Goal: Task Accomplishment & Management: Complete application form

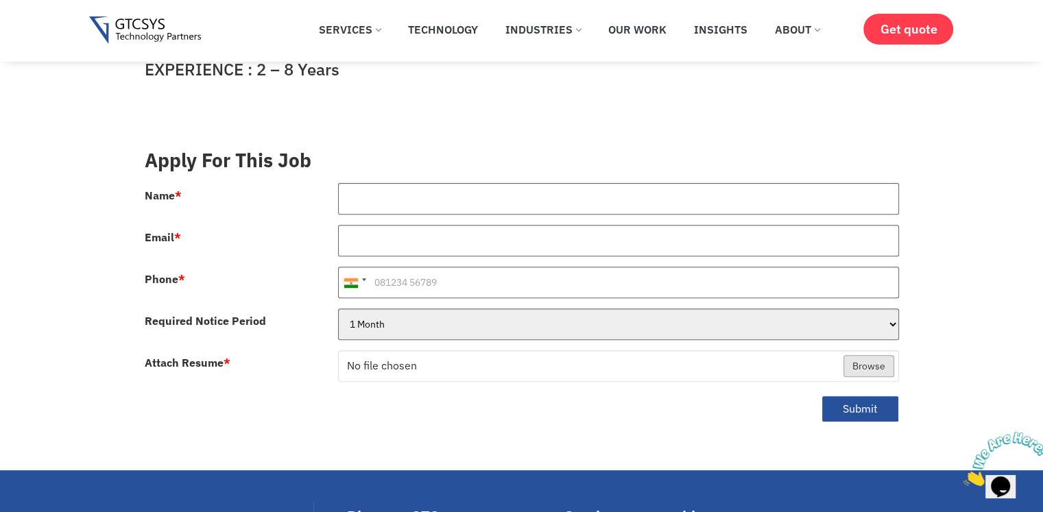
scroll to position [447, 0]
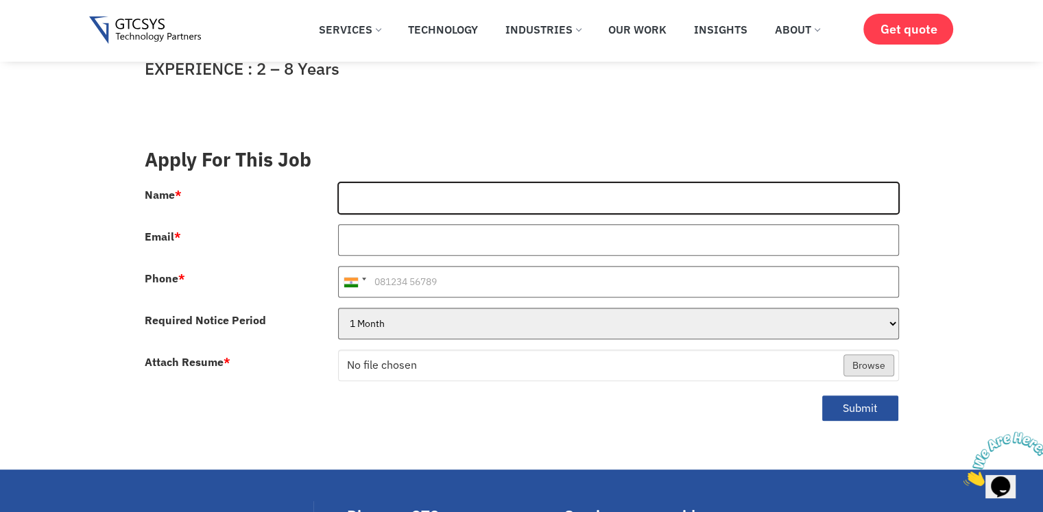
click at [451, 182] on input "Name *" at bounding box center [618, 198] width 561 height 32
type input "a"
type input "[PERSON_NAME]"
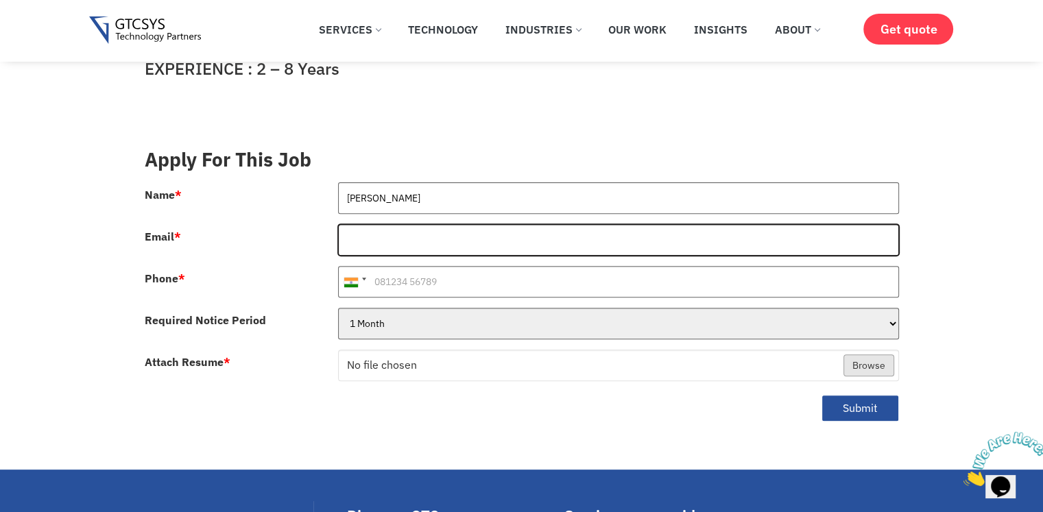
click at [371, 224] on input "Email *" at bounding box center [618, 240] width 561 height 32
type input "[EMAIL_ADDRESS][DOMAIN_NAME]"
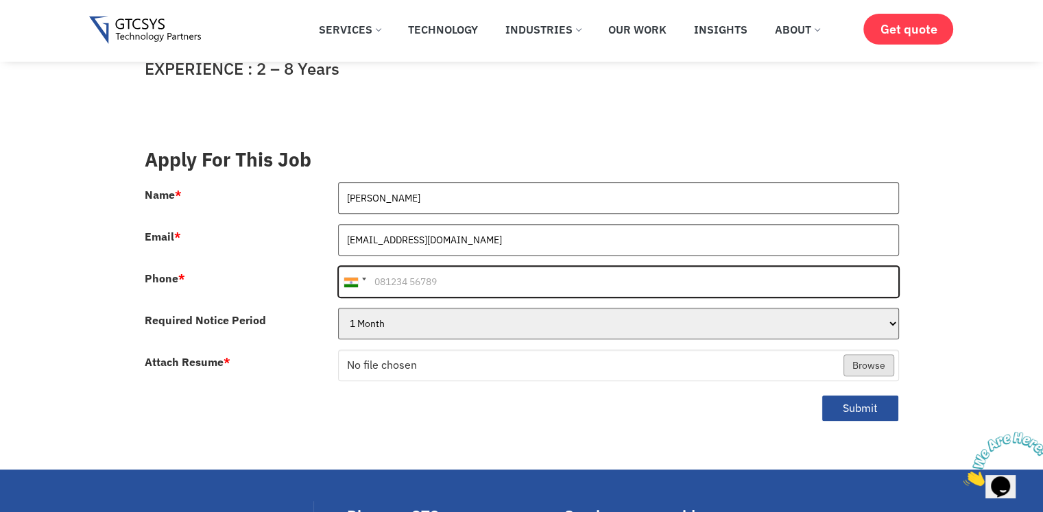
click at [429, 266] on input "Phone *" at bounding box center [618, 282] width 561 height 32
type input "8866167279"
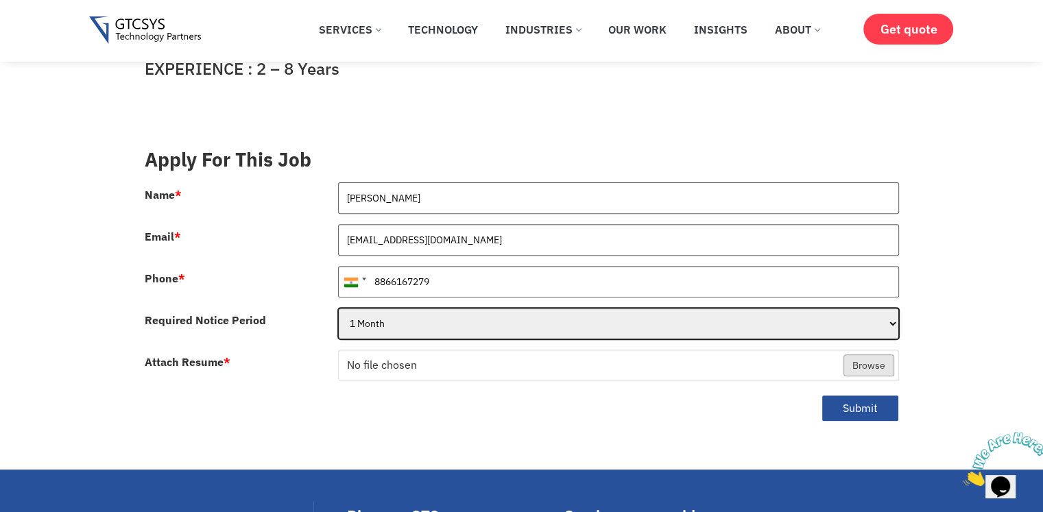
click at [377, 308] on select "1 Month 2 Months 3Months" at bounding box center [618, 324] width 561 height 32
click at [338, 308] on select "1 Month 2 Months 3Months" at bounding box center [618, 324] width 561 height 32
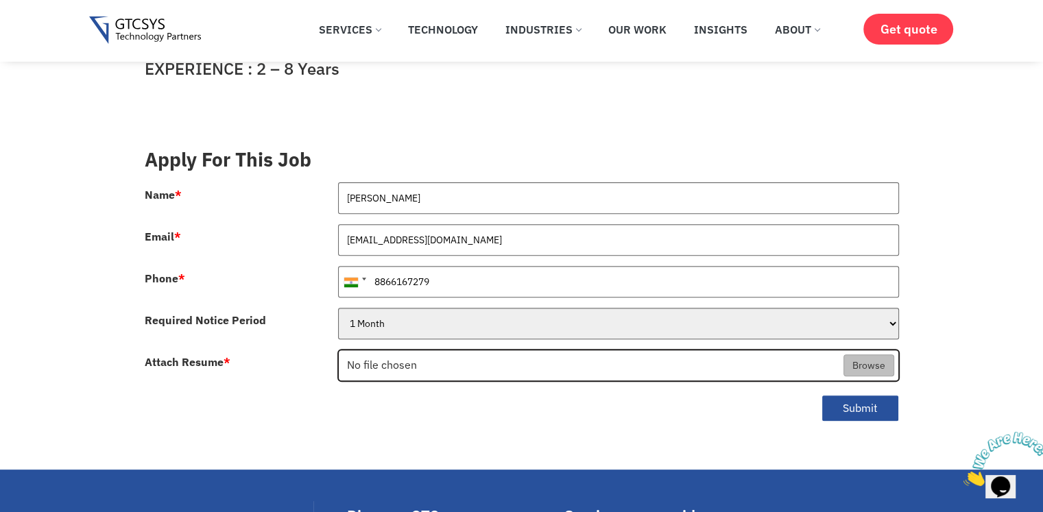
click at [407, 351] on input "Attach Resume *" at bounding box center [619, 367] width 560 height 32
type input "C:\fakepath\Aarefa Pathan - Resume (2) (2).pdf"
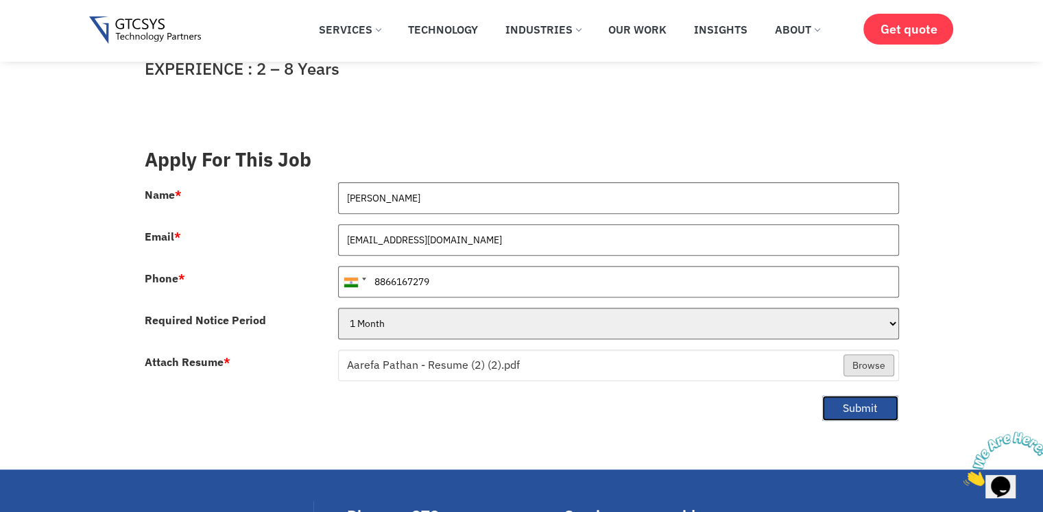
click at [858, 395] on button "Submit" at bounding box center [861, 408] width 78 height 27
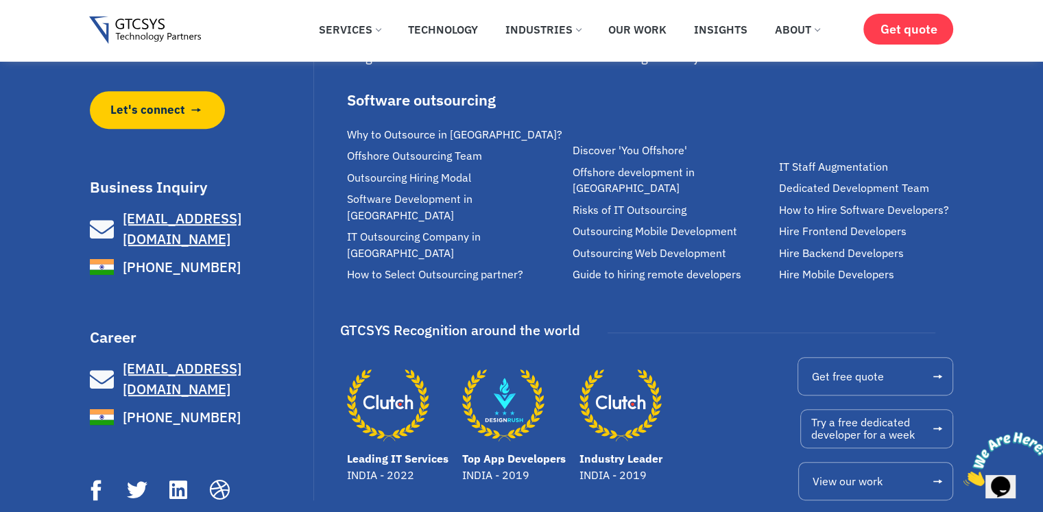
scroll to position [808, 0]
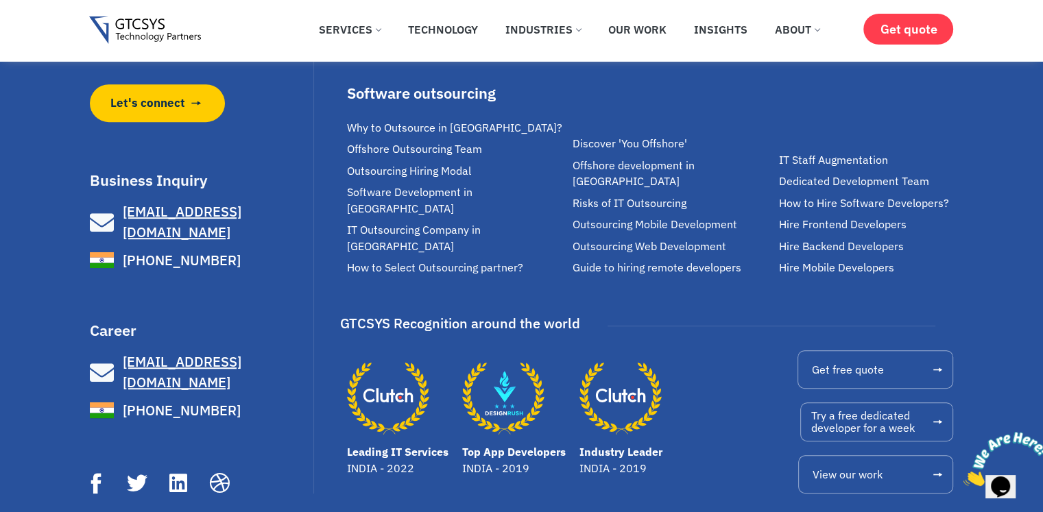
click at [193, 353] on span "[EMAIL_ADDRESS][DOMAIN_NAME]" at bounding box center [182, 372] width 119 height 39
